Goal: Transaction & Acquisition: Purchase product/service

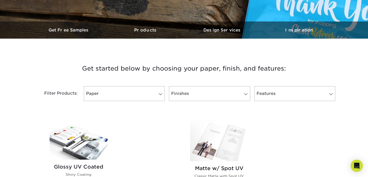
scroll to position [140, 0]
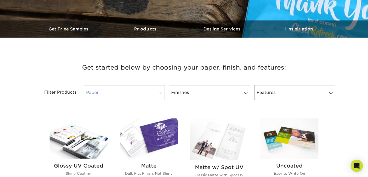
click at [147, 92] on link "Paper" at bounding box center [124, 92] width 81 height 15
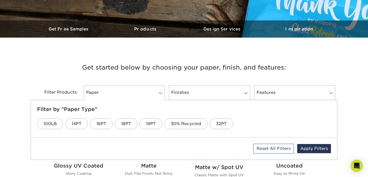
click at [177, 65] on h3 "Get started below by choosing your paper, finish, and features:" at bounding box center [183, 67] width 299 height 23
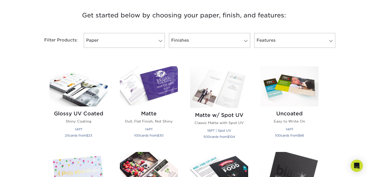
scroll to position [193, 0]
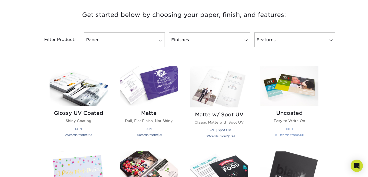
click at [289, 88] on img at bounding box center [289, 86] width 58 height 40
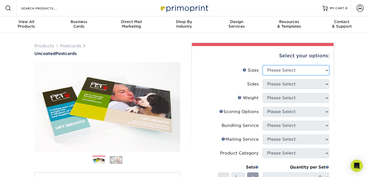
click at [276, 71] on select "Please Select 1.5" x 7" 2" x 8" 2.12" x 5.5" 2.75" x 4.25" 2.75" x 8.5" 3" x 4"…" at bounding box center [296, 70] width 66 height 10
